Goal: Task Accomplishment & Management: Use online tool/utility

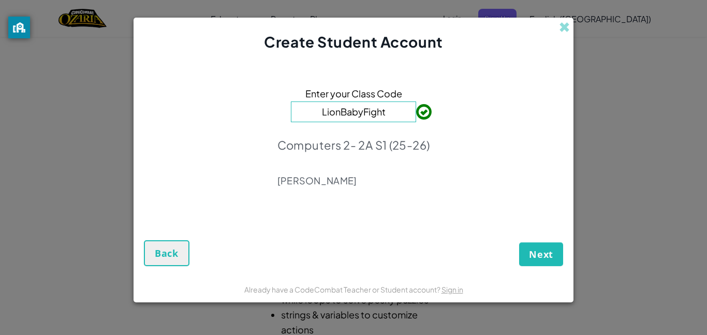
click at [353, 107] on input "LionBabyFight" at bounding box center [353, 111] width 125 height 21
click at [389, 112] on input "LionBabyFight" at bounding box center [353, 111] width 125 height 21
click at [534, 254] on span "Next" at bounding box center [541, 254] width 24 height 12
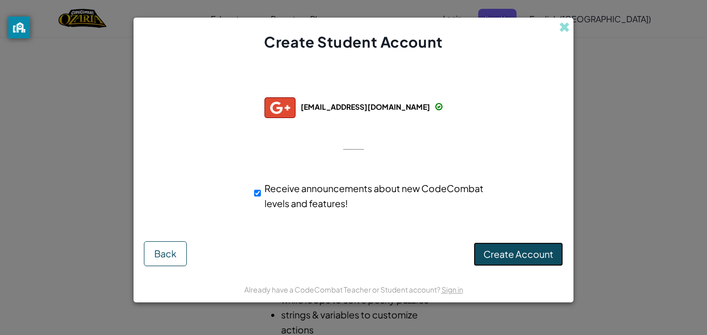
click at [496, 250] on span "Create Account" at bounding box center [519, 254] width 70 height 12
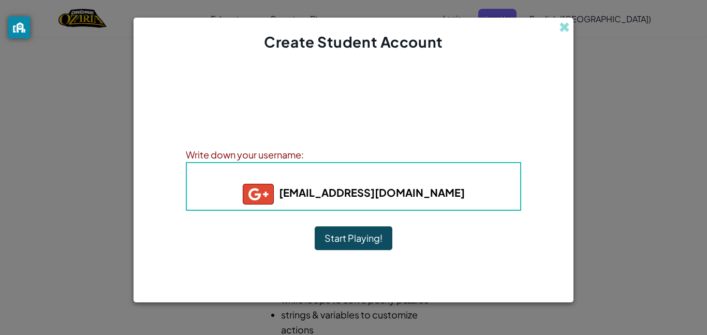
click at [321, 240] on button "Start Playing!" at bounding box center [354, 238] width 78 height 24
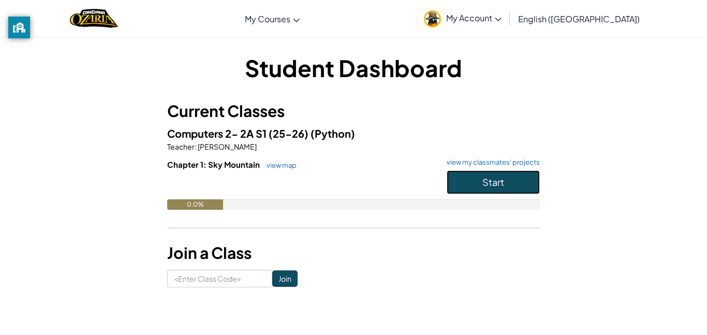
drag, startPoint x: 462, startPoint y: 186, endPoint x: 429, endPoint y: 265, distance: 86.1
click at [429, 265] on div "Student Dashboard Current Classes Computers 2- 2A S1 (25-26) (Python) Teacher :…" at bounding box center [353, 170] width 373 height 236
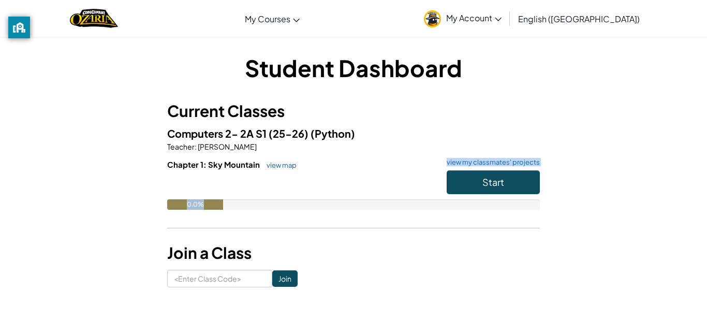
drag, startPoint x: 201, startPoint y: 206, endPoint x: 346, endPoint y: 158, distance: 152.9
click at [346, 159] on div "Chapter 1: Sky Mountain view map view my classmates' projects Start 0.0%" at bounding box center [353, 192] width 373 height 66
click at [345, 159] on h6 "Chapter 1: Sky Mountain view map view my classmates' projects" at bounding box center [353, 164] width 373 height 11
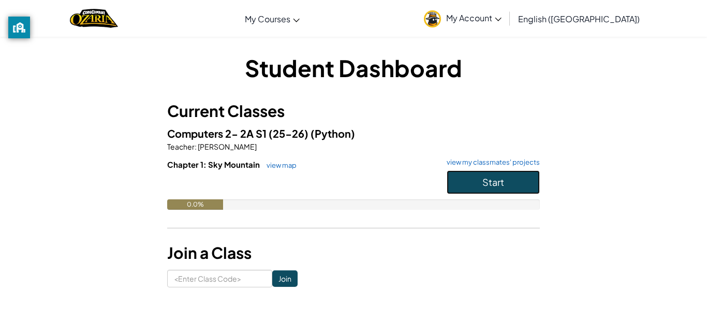
drag, startPoint x: 510, startPoint y: 184, endPoint x: 507, endPoint y: 207, distance: 22.5
click at [507, 207] on div "Chapter 1: Sky Mountain view map view my classmates' projects Start 0.0%" at bounding box center [353, 192] width 373 height 66
click at [492, 175] on button "Start" at bounding box center [493, 182] width 93 height 24
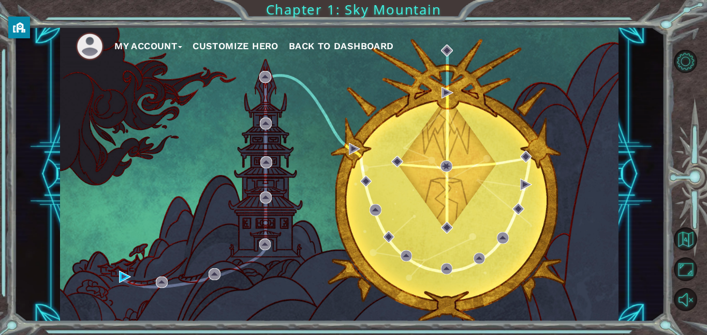
click at [249, 43] on button "Customize Hero" at bounding box center [236, 46] width 86 height 16
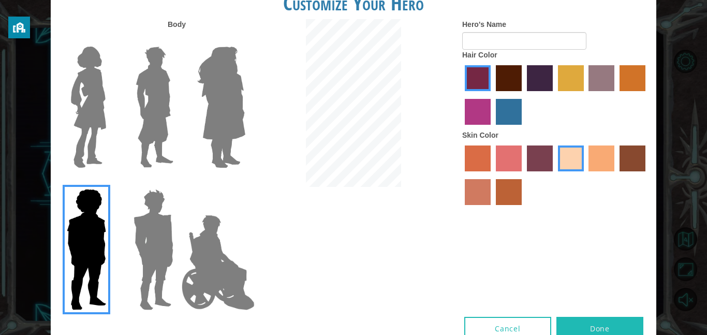
click at [222, 253] on img at bounding box center [218, 263] width 81 height 104
click at [245, 182] on input "Hero Jamie" at bounding box center [245, 182] width 0 height 0
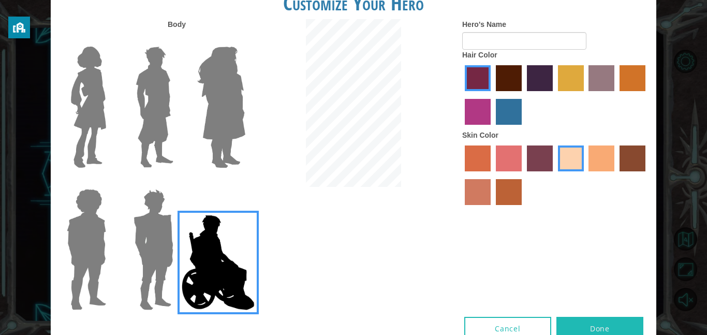
click at [533, 75] on label "hot purple hair color" at bounding box center [540, 78] width 26 height 26
click at [523, 95] on input "hot purple hair color" at bounding box center [523, 95] width 0 height 0
click at [512, 75] on label "maroon hair color" at bounding box center [509, 78] width 26 height 26
click at [492, 95] on input "maroon hair color" at bounding box center [492, 95] width 0 height 0
click at [477, 110] on label "medium red violet hair color" at bounding box center [478, 112] width 26 height 26
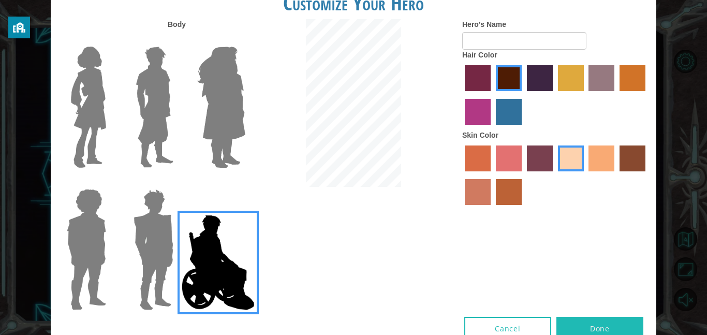
click at [647, 95] on input "medium red violet hair color" at bounding box center [647, 95] width 0 height 0
click at [507, 152] on label "froly skin color" at bounding box center [509, 158] width 26 height 26
click at [492, 175] on input "froly skin color" at bounding box center [492, 175] width 0 height 0
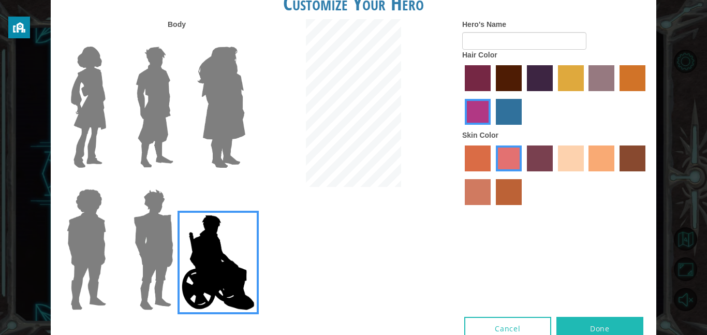
click at [514, 166] on label "froly skin color" at bounding box center [509, 158] width 26 height 26
click at [492, 175] on input "froly skin color" at bounding box center [492, 175] width 0 height 0
click at [468, 154] on label "sorbus skin color" at bounding box center [478, 158] width 26 height 26
click at [461, 175] on input "sorbus skin color" at bounding box center [461, 175] width 0 height 0
click at [515, 186] on label "smoke tree skin color" at bounding box center [509, 192] width 26 height 26
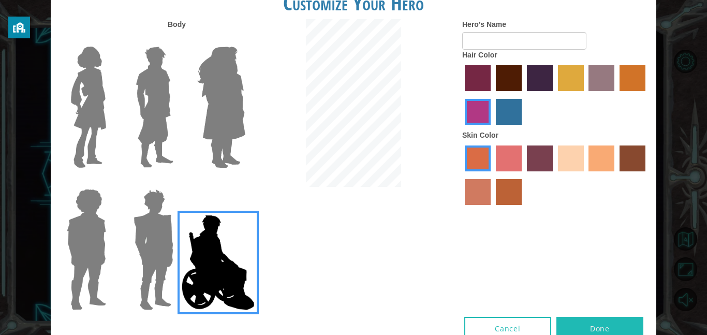
click at [492, 209] on input "smoke tree skin color" at bounding box center [492, 209] width 0 height 0
click at [576, 151] on label "sandy beach skin color" at bounding box center [571, 158] width 26 height 26
click at [554, 175] on input "sandy beach skin color" at bounding box center [554, 175] width 0 height 0
click at [555, 150] on div at bounding box center [555, 176] width 186 height 67
click at [542, 152] on label "tosca skin color" at bounding box center [540, 158] width 26 height 26
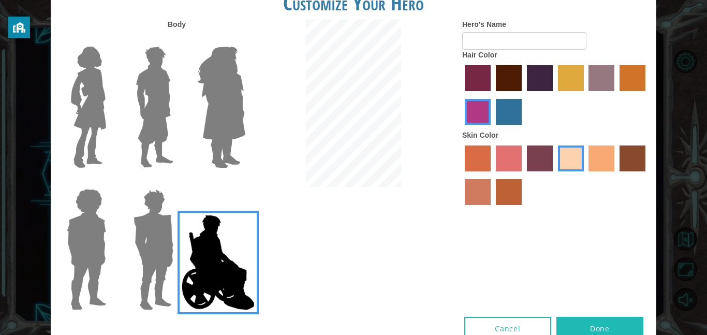
click at [523, 175] on input "tosca skin color" at bounding box center [523, 175] width 0 height 0
click at [507, 169] on label "froly skin color" at bounding box center [509, 158] width 26 height 26
click at [492, 175] on input "froly skin color" at bounding box center [492, 175] width 0 height 0
click at [542, 158] on label "tosca skin color" at bounding box center [540, 158] width 26 height 26
click at [523, 175] on input "tosca skin color" at bounding box center [523, 175] width 0 height 0
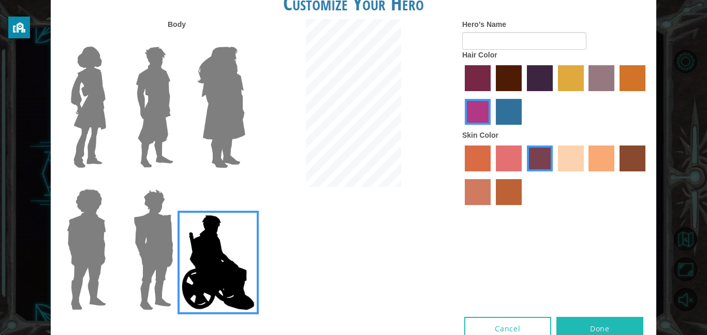
click at [243, 131] on img at bounding box center [221, 106] width 56 height 129
click at [245, 40] on input "Hero Amethyst" at bounding box center [245, 40] width 0 height 0
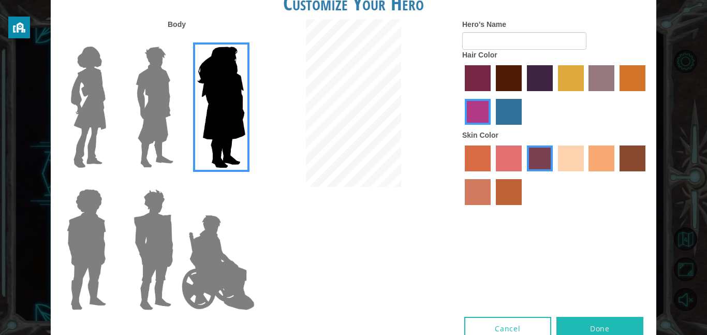
click at [214, 254] on img at bounding box center [218, 263] width 81 height 104
click at [245, 182] on input "Hero Jamie" at bounding box center [245, 182] width 0 height 0
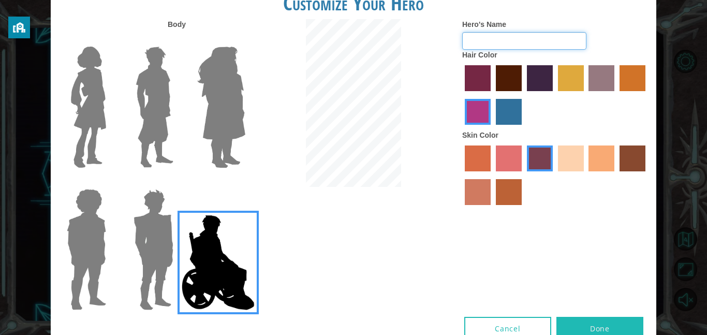
click at [564, 35] on input "Hero's Name" at bounding box center [524, 41] width 124 height 18
type input "P"
type input "[PERSON_NAME]"
click at [582, 318] on button "Done" at bounding box center [600, 328] width 87 height 23
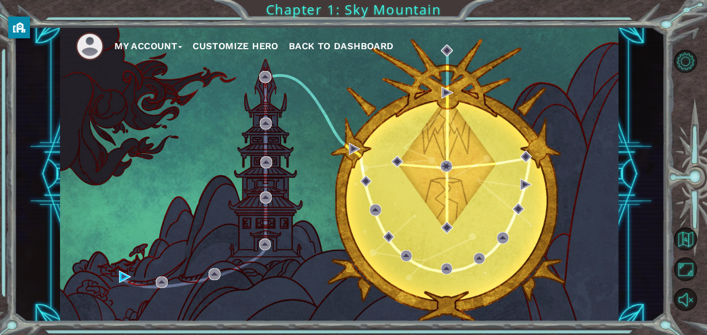
click at [243, 46] on button "Customize Hero" at bounding box center [236, 46] width 86 height 16
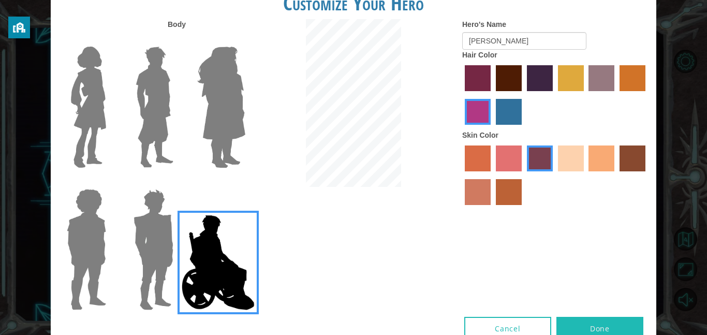
click at [577, 323] on button "Done" at bounding box center [600, 328] width 87 height 23
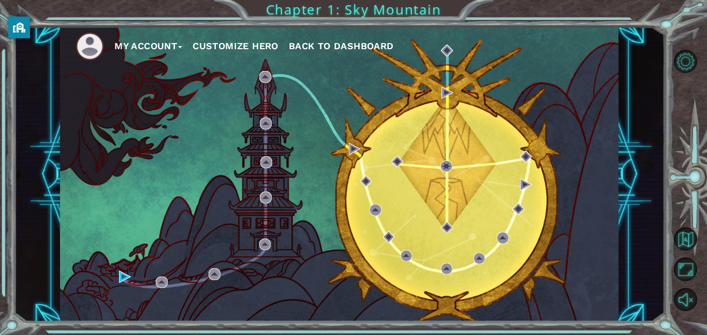
click at [345, 41] on span "Back to Dashboard" at bounding box center [341, 45] width 105 height 11
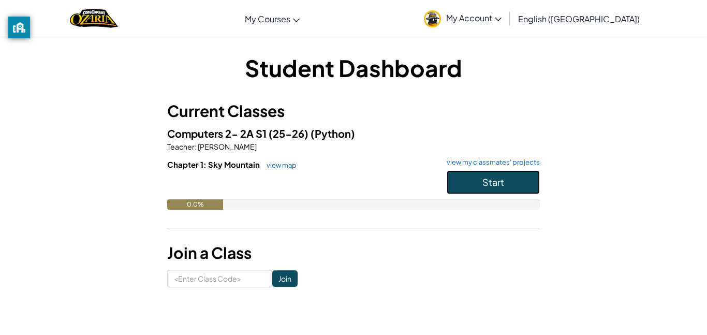
click at [477, 172] on button "Start" at bounding box center [493, 182] width 93 height 24
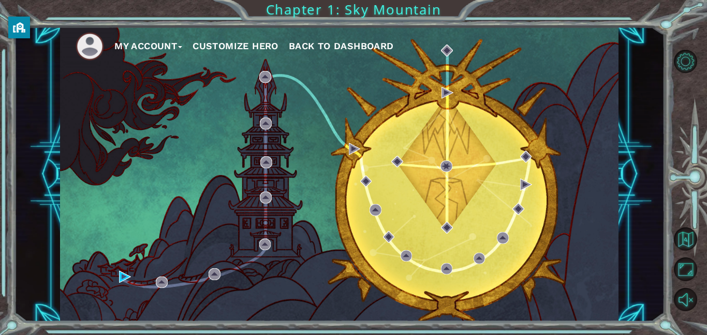
click at [383, 42] on span "Back to Dashboard" at bounding box center [341, 45] width 105 height 11
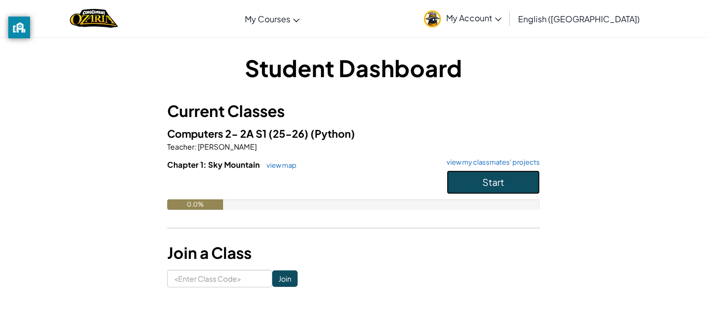
click at [461, 177] on button "Start" at bounding box center [493, 182] width 93 height 24
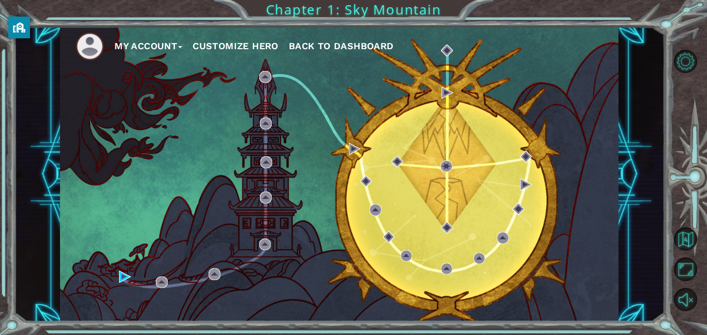
click at [277, 127] on div "My Account Customize Hero Back to Dashboard" at bounding box center [339, 174] width 559 height 295
click at [236, 40] on button "Customize Hero" at bounding box center [236, 46] width 86 height 16
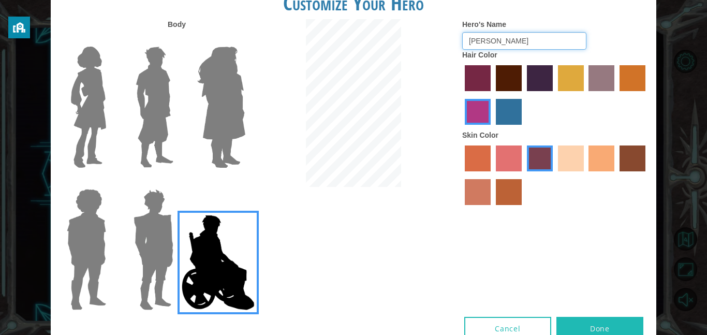
click at [478, 42] on input "[PERSON_NAME]" at bounding box center [524, 41] width 124 height 18
click at [488, 38] on input "[PERSON_NAME]" at bounding box center [524, 41] width 124 height 18
type input "S"
type input "athletic man (:"
click at [622, 322] on button "Done" at bounding box center [600, 328] width 87 height 23
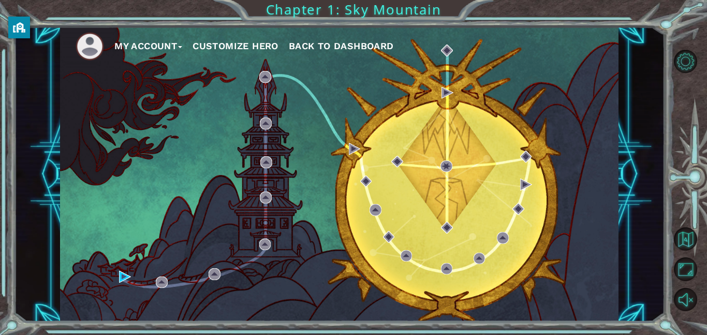
click at [273, 41] on button "Customize Hero" at bounding box center [236, 46] width 86 height 16
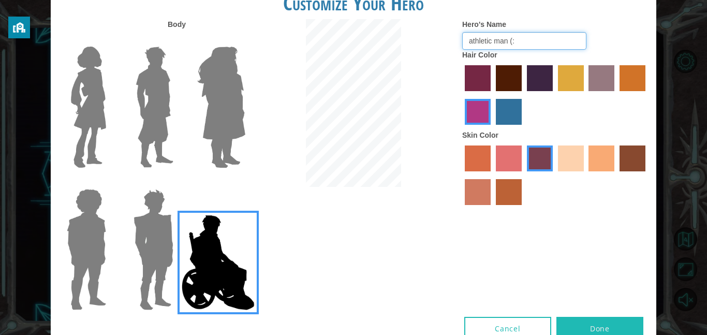
click at [524, 46] on input "athletic man (:" at bounding box center [524, 41] width 124 height 18
type input "athletic man (:"
click at [578, 319] on button "Done" at bounding box center [600, 328] width 87 height 23
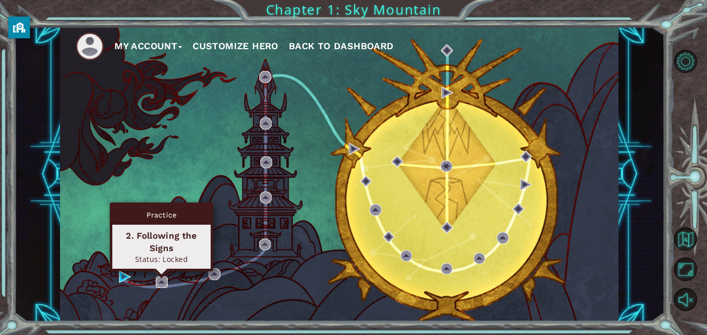
click at [159, 281] on img at bounding box center [162, 282] width 12 height 12
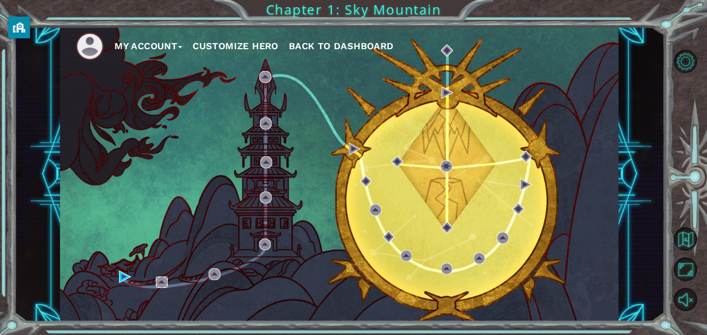
click at [160, 282] on img at bounding box center [162, 282] width 12 height 12
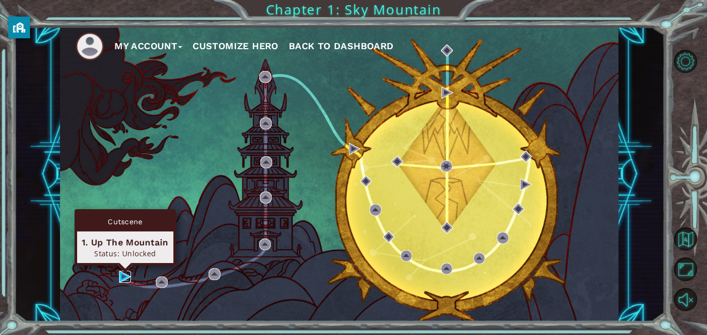
click at [122, 277] on img at bounding box center [125, 277] width 12 height 12
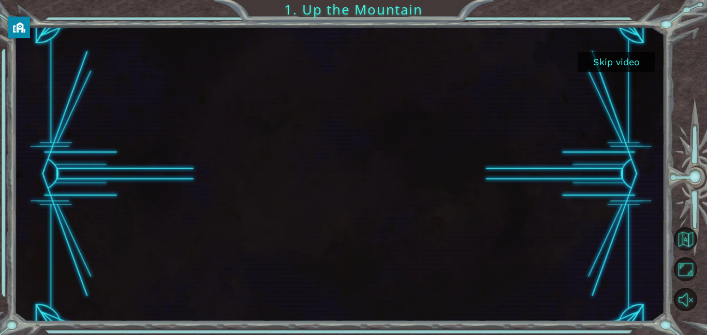
click at [632, 65] on button "Skip video" at bounding box center [617, 62] width 78 height 20
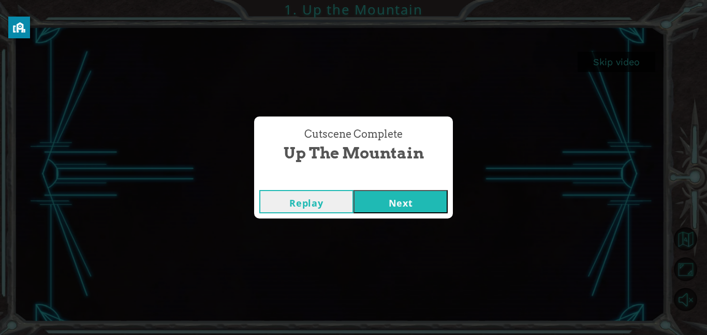
click at [405, 203] on button "Next" at bounding box center [401, 201] width 94 height 23
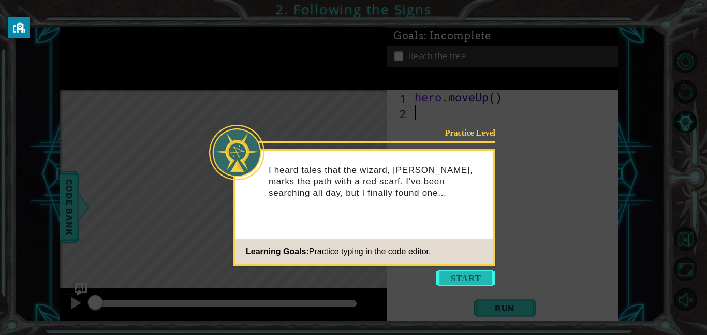
click at [456, 283] on button "Start" at bounding box center [465, 278] width 59 height 17
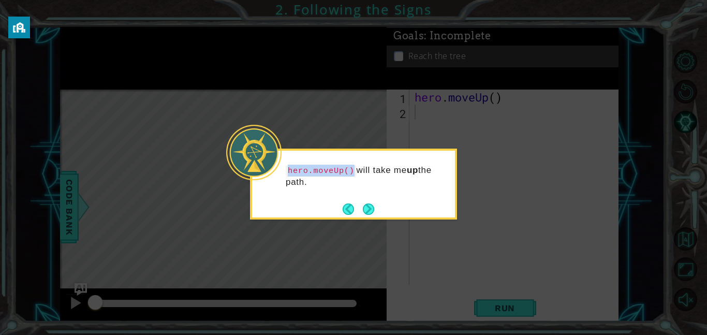
drag, startPoint x: 286, startPoint y: 173, endPoint x: 351, endPoint y: 173, distance: 65.2
click at [351, 173] on code "hero.moveUp()" at bounding box center [321, 170] width 71 height 11
copy code "hero.moveUp()"
click at [464, 139] on icon at bounding box center [353, 167] width 707 height 335
click at [464, 140] on icon at bounding box center [353, 167] width 707 height 335
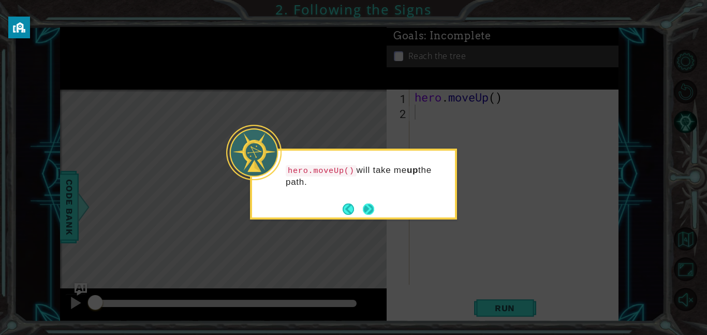
click at [364, 208] on button "Next" at bounding box center [368, 208] width 11 height 11
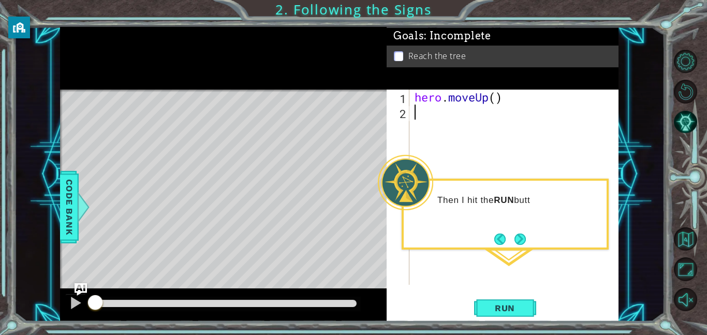
click at [460, 207] on div "Then I hit the RUN butt" at bounding box center [505, 205] width 203 height 41
click at [421, 126] on div "hero . moveUp ( )" at bounding box center [517, 202] width 209 height 225
click at [497, 97] on div "hero . moveUp ( )" at bounding box center [517, 202] width 209 height 225
type textarea "hero.moveUp(2)"
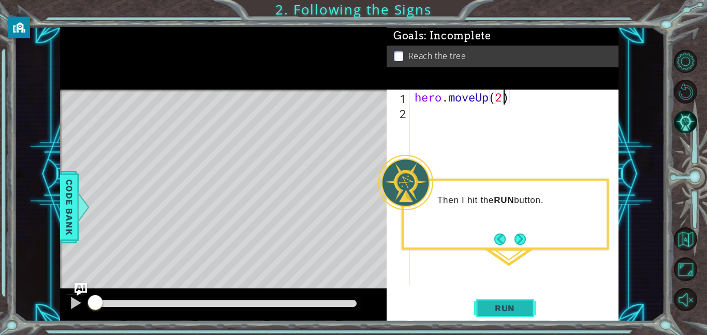
click at [497, 302] on button "Run" at bounding box center [505, 307] width 62 height 23
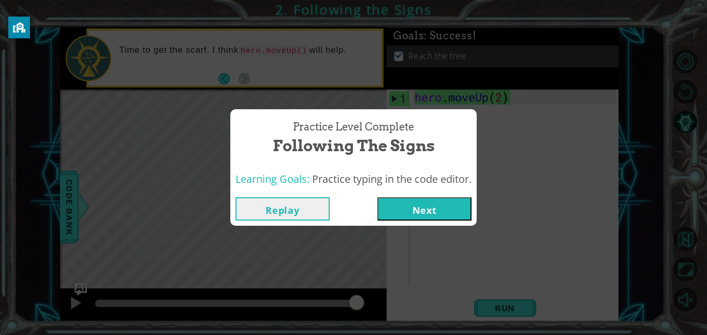
click at [429, 203] on button "Next" at bounding box center [424, 208] width 94 height 23
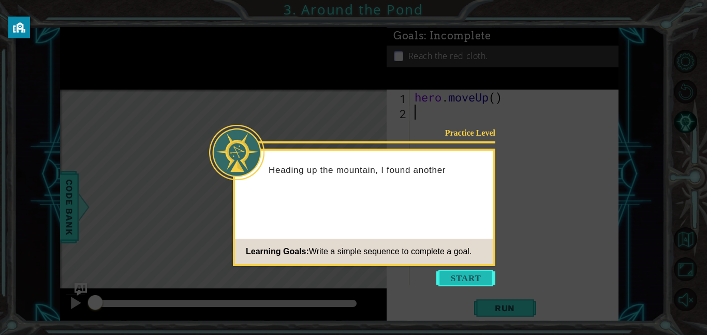
click at [474, 277] on button "Start" at bounding box center [465, 278] width 59 height 17
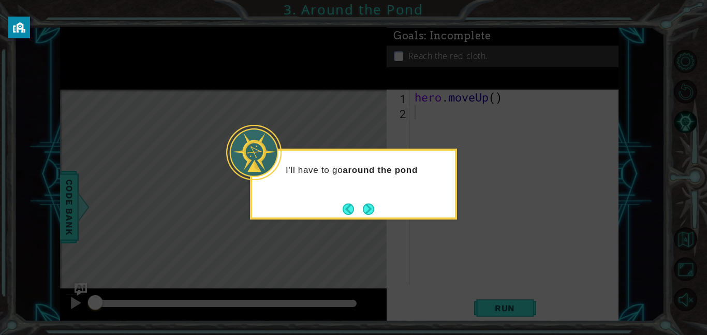
click at [360, 185] on div "I'll have to go around the pond" at bounding box center [353, 175] width 203 height 41
click at [367, 197] on div "I'll have to go around the pond ." at bounding box center [353, 184] width 207 height 71
click at [368, 219] on div "I'll have to go around the pond ." at bounding box center [353, 184] width 207 height 71
click at [369, 214] on button "Next" at bounding box center [368, 208] width 11 height 11
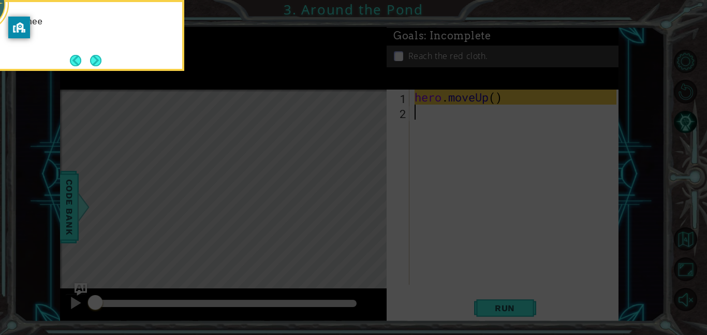
click at [369, 214] on icon at bounding box center [353, 49] width 707 height 569
click at [89, 53] on footer at bounding box center [86, 61] width 32 height 16
click at [91, 58] on button "Next" at bounding box center [95, 60] width 11 height 11
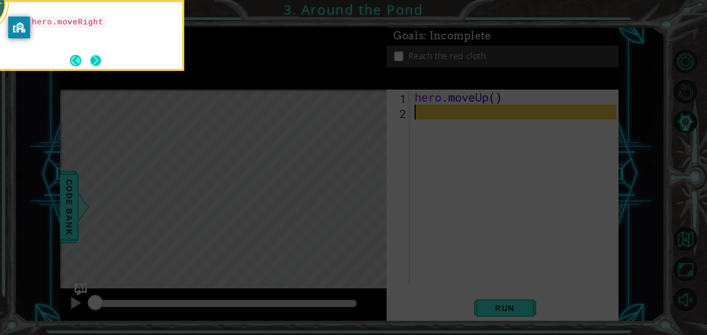
click at [90, 56] on button "Next" at bounding box center [95, 60] width 11 height 11
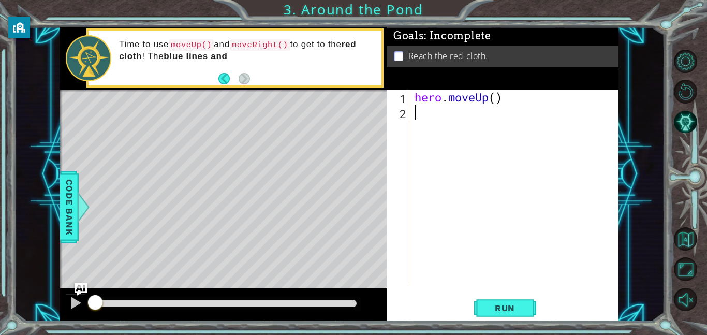
click at [419, 115] on div "hero . moveUp ( )" at bounding box center [517, 202] width 209 height 225
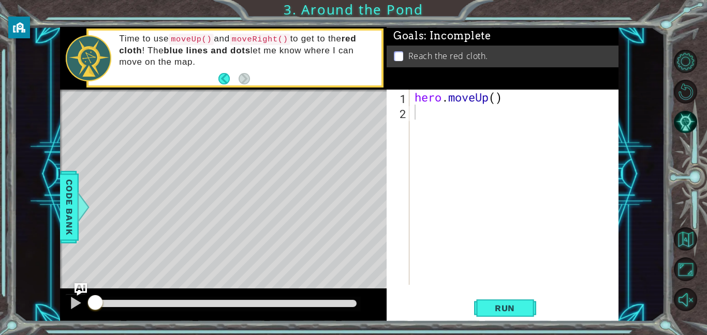
drag, startPoint x: 173, startPoint y: 37, endPoint x: 215, endPoint y: 44, distance: 42.0
click at [215, 44] on p "Time to use moveUp() and moveRight() to get to the red cloth ! The blue lines a…" at bounding box center [246, 50] width 255 height 35
click at [498, 100] on div "hero . moveUp ( )" at bounding box center [517, 202] width 209 height 225
type textarea "hero.moveUp(2)"
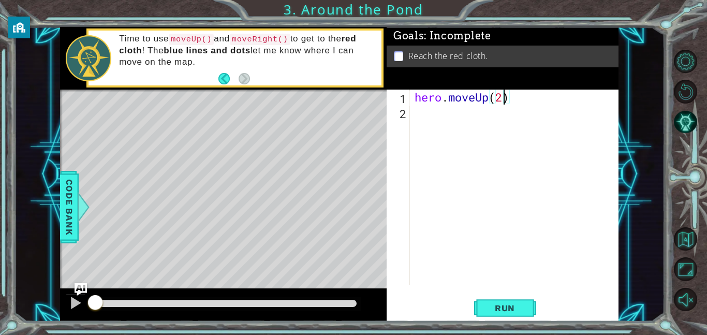
click at [422, 125] on div "hero . moveUp ( 2 )" at bounding box center [517, 202] width 209 height 225
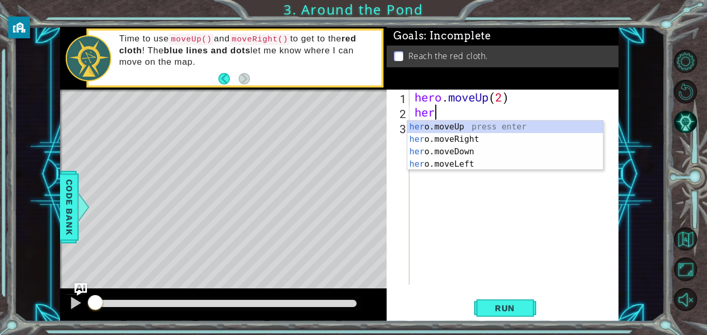
type textarea "hero"
click at [422, 140] on div "hero .moveUp press enter hero .moveRight press enter hero .moveDown press enter…" at bounding box center [505, 158] width 196 height 75
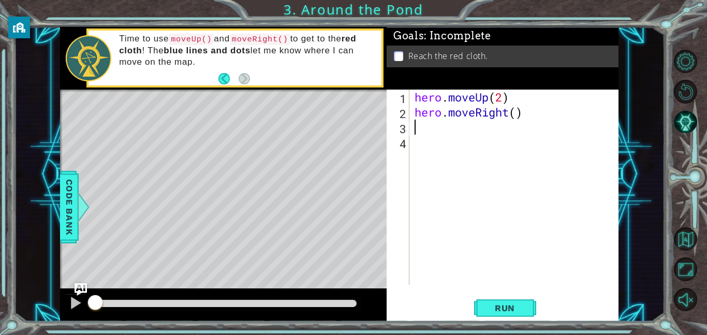
scroll to position [0, 0]
click at [518, 114] on div "hero . moveUp ( 2 ) hero . moveRight ( )" at bounding box center [517, 202] width 209 height 225
type textarea "hero.moveRight(1)"
click at [429, 128] on div "hero . moveUp ( 2 ) hero . moveRight ( 1 )" at bounding box center [517, 202] width 209 height 225
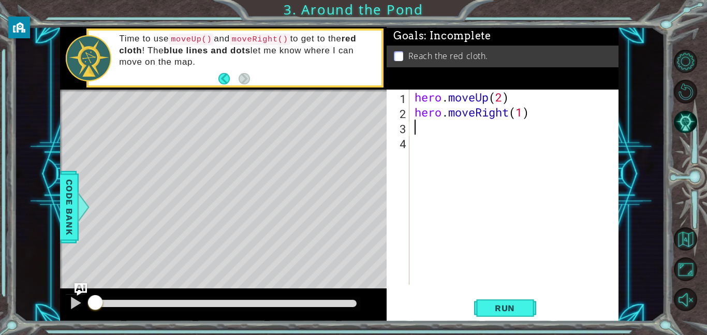
scroll to position [0, 0]
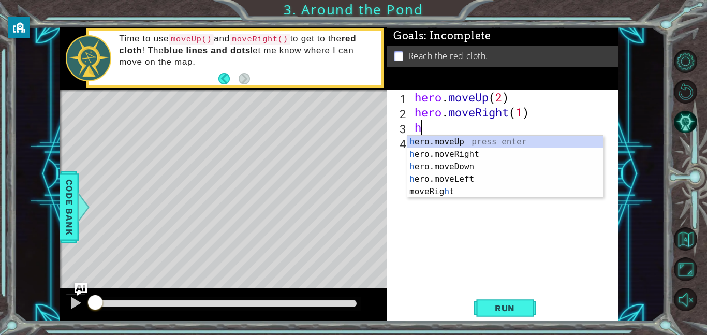
type textarea "he"
click at [433, 141] on div "he ro.moveUp press enter he ro.moveRight press enter he ro.moveDown press enter…" at bounding box center [505, 173] width 196 height 75
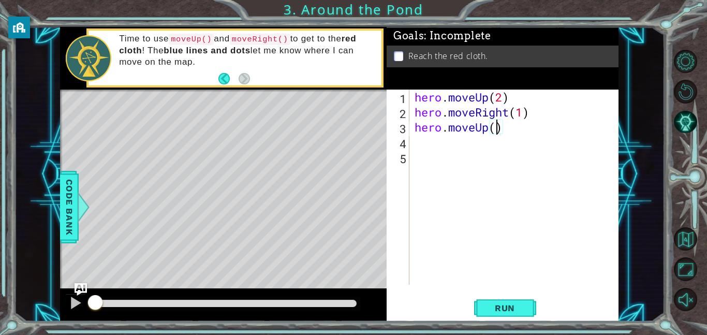
click at [499, 130] on div "hero . moveUp ( 2 ) hero . moveRight ( 1 ) hero . moveUp ( )" at bounding box center [517, 202] width 209 height 225
type textarea "hero.moveUp(1)"
click at [493, 303] on span "Run" at bounding box center [505, 308] width 41 height 10
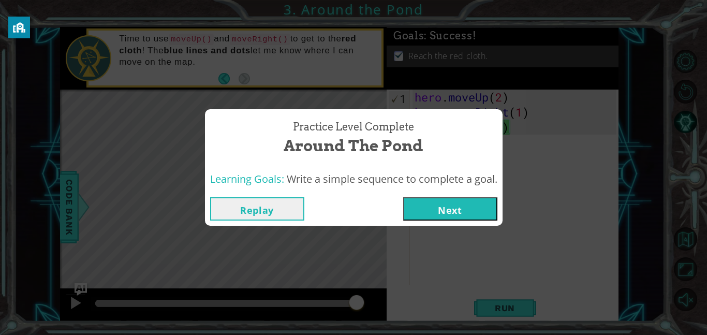
click at [455, 215] on button "Next" at bounding box center [450, 208] width 94 height 23
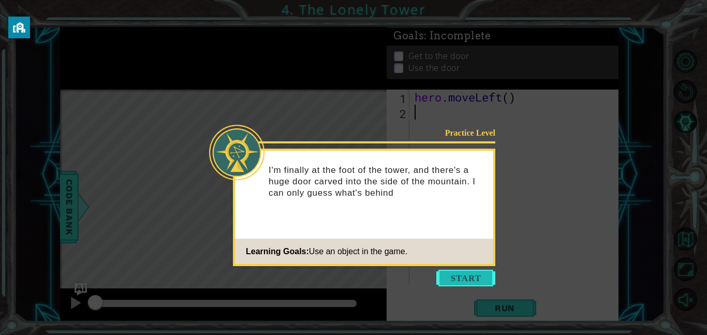
click at [468, 270] on button "Start" at bounding box center [465, 278] width 59 height 17
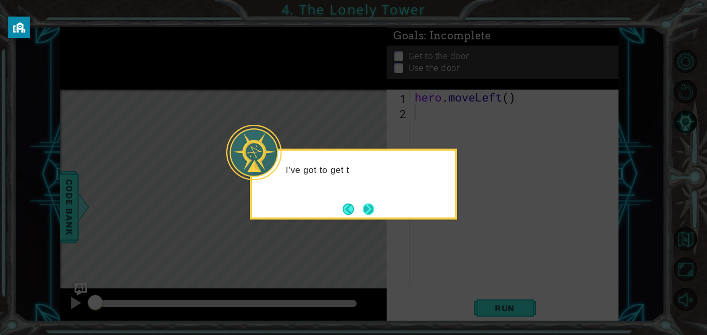
click at [371, 210] on button "Next" at bounding box center [369, 209] width 14 height 14
click at [371, 211] on button "Next" at bounding box center [368, 208] width 11 height 11
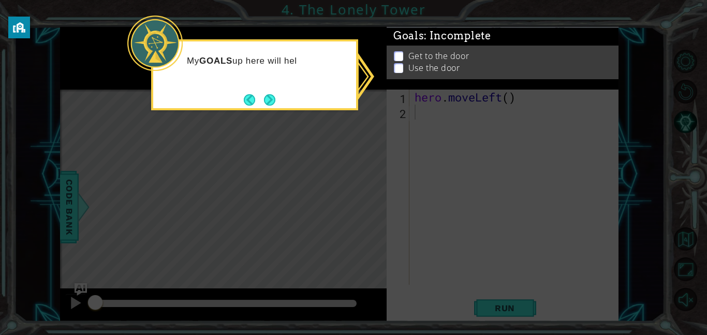
click at [369, 206] on icon at bounding box center [353, 167] width 707 height 335
drag, startPoint x: 269, startPoint y: 102, endPoint x: 316, endPoint y: 135, distance: 57.6
click at [316, 135] on body "1 ההההההההההההההההההההההההההההההההההההההההההההההההההההההההההההההההההההההההההההה…" at bounding box center [353, 167] width 707 height 335
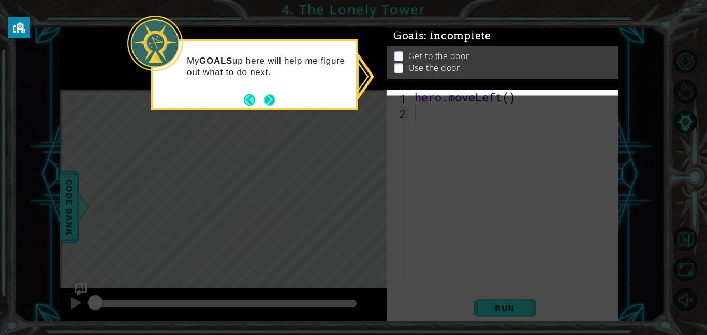
click at [268, 100] on button "Next" at bounding box center [270, 100] width 12 height 12
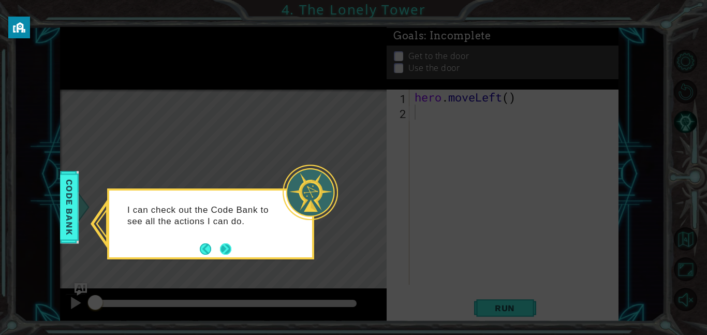
click at [226, 250] on button "Next" at bounding box center [225, 248] width 11 height 11
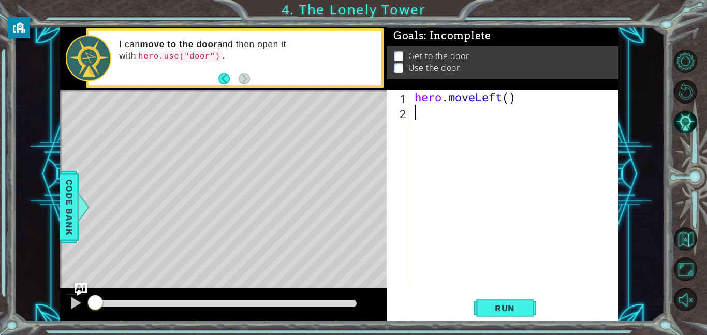
click at [247, 171] on div "Level Map" at bounding box center [299, 242] width 478 height 305
click at [510, 103] on div "hero . moveLeft ( )" at bounding box center [517, 202] width 209 height 225
type textarea "hero.moveLeft(2)"
click at [473, 116] on div "hero . moveLeft ( 2 )" at bounding box center [517, 202] width 209 height 225
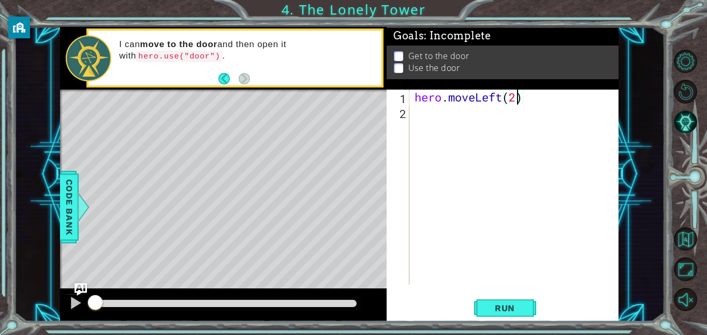
scroll to position [0, 0]
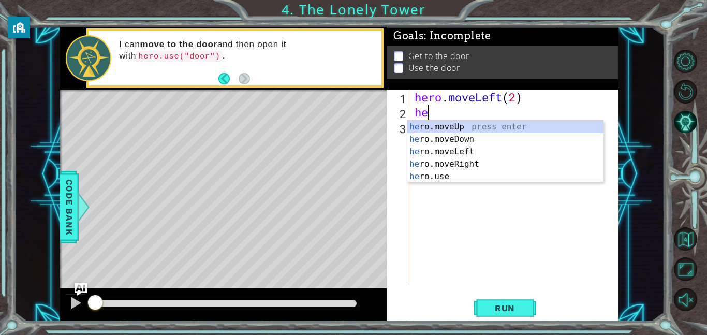
type textarea "hee"
click at [488, 125] on div "he ro.mov e Up press enter he ro.mov e Down press enter he ro.mov e Left press …" at bounding box center [505, 164] width 196 height 87
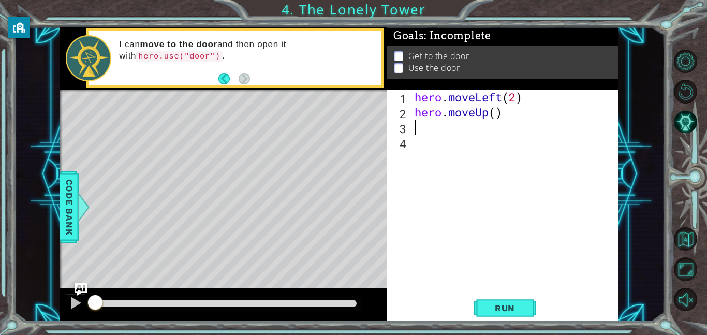
click at [503, 118] on div "hero . moveLeft ( 2 ) hero . moveUp ( )" at bounding box center [517, 202] width 209 height 225
click at [496, 117] on div "hero . moveLeft ( 2 ) hero . moveUp ( )" at bounding box center [517, 202] width 209 height 225
type textarea "hero.moveUp(2)"
click at [461, 136] on div "hero . moveLeft ( 2 ) hero . moveUp ( 2 )" at bounding box center [517, 202] width 209 height 225
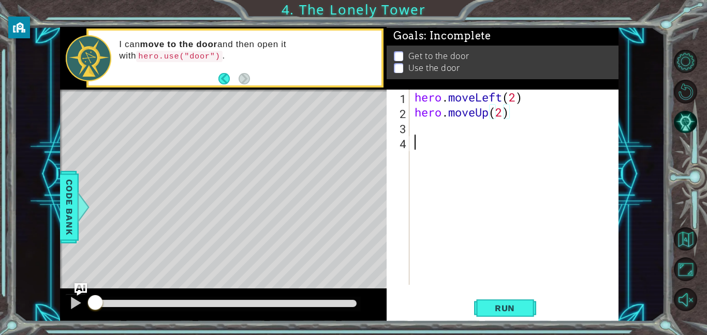
scroll to position [0, 0]
click at [456, 126] on div "hero . moveLeft ( 2 ) hero . moveUp ( 2 )" at bounding box center [517, 202] width 209 height 225
type textarea "h"
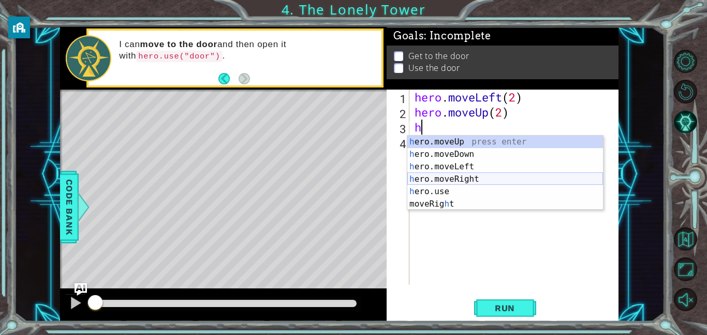
click at [444, 177] on div "h ero.moveUp press enter h ero.moveDown press enter h ero.moveLeft press enter …" at bounding box center [505, 185] width 196 height 99
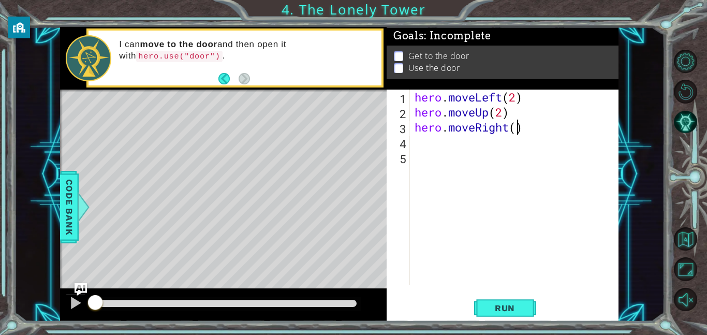
click at [519, 130] on div "hero . moveLeft ( 2 ) hero . moveUp ( 2 ) hero . moveRight ( )" at bounding box center [517, 202] width 209 height 225
type textarea "hero.moveRight(2)"
click at [446, 145] on div "hero . moveLeft ( 2 ) hero . moveUp ( 2 ) hero . moveRight ( 2 )" at bounding box center [517, 202] width 209 height 225
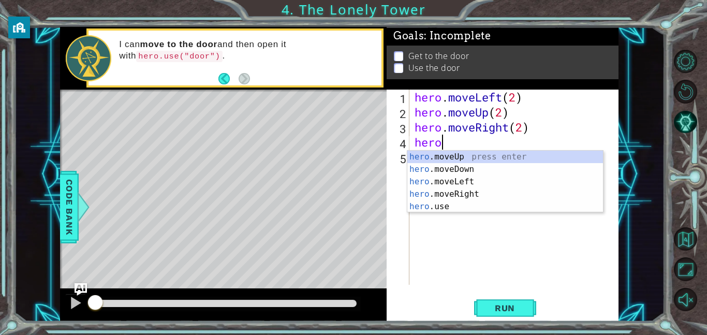
scroll to position [0, 1]
click at [444, 205] on div "hero .moveUp press enter hero .moveDown press enter hero .moveLeft press enter …" at bounding box center [505, 194] width 196 height 87
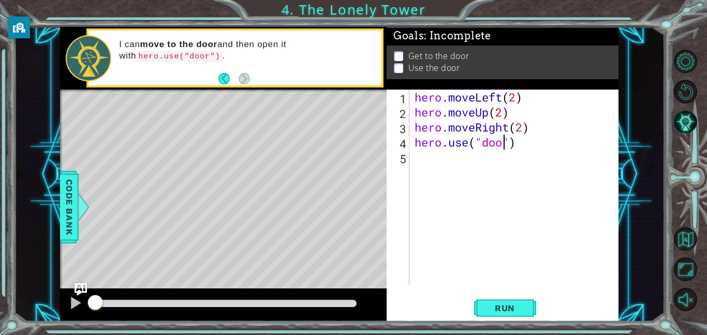
scroll to position [0, 4]
type textarea "hero.use("door")"
click at [498, 303] on span "Run" at bounding box center [505, 308] width 41 height 10
